Goal: Task Accomplishment & Management: Use online tool/utility

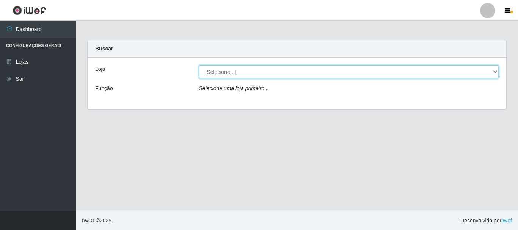
click at [224, 73] on select "[Selecione...] Nordestão - Alecrim" at bounding box center [349, 71] width 300 height 13
select select "453"
click at [199, 65] on select "[Selecione...] Nordestão - Alecrim" at bounding box center [349, 71] width 300 height 13
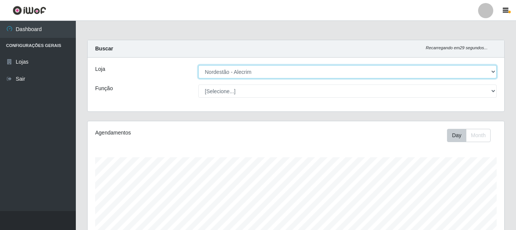
scroll to position [157, 417]
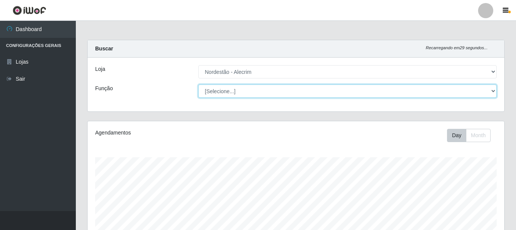
click at [231, 92] on select "[Selecione...] Balconista + Balconista de Padaria Balconista de Padaria ++ Emba…" at bounding box center [347, 91] width 298 height 13
select select "1"
click at [198, 85] on select "[Selecione...] Balconista + Balconista de Padaria Balconista de Padaria ++ Emba…" at bounding box center [347, 91] width 298 height 13
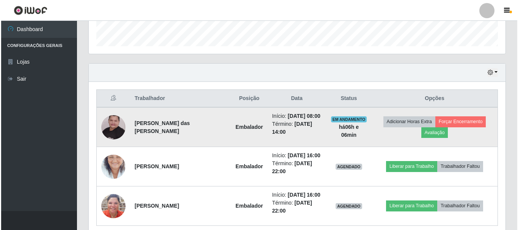
scroll to position [228, 0]
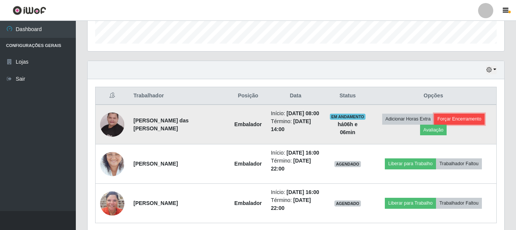
click at [455, 119] on button "Forçar Encerramento" at bounding box center [459, 119] width 51 height 11
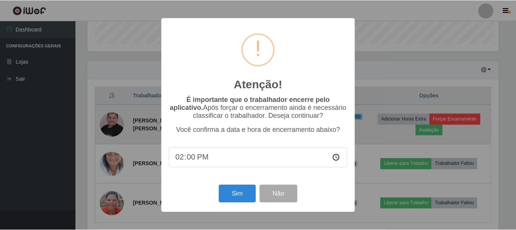
scroll to position [157, 413]
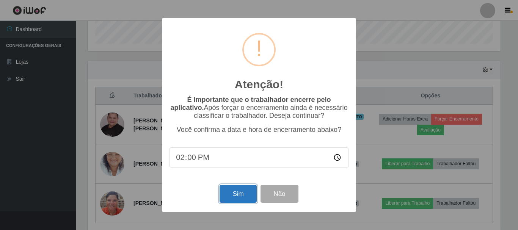
click at [239, 191] on button "Sim" at bounding box center [238, 194] width 37 height 18
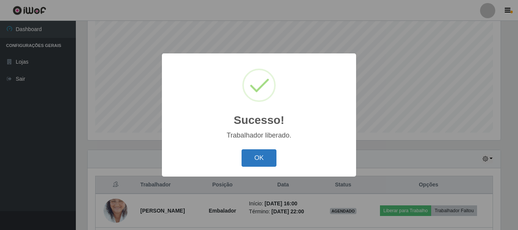
click at [265, 160] on button "OK" at bounding box center [259, 158] width 35 height 18
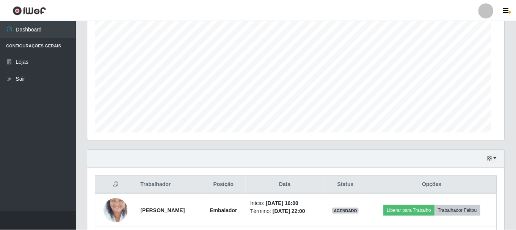
scroll to position [157, 417]
